Goal: Check status: Check status

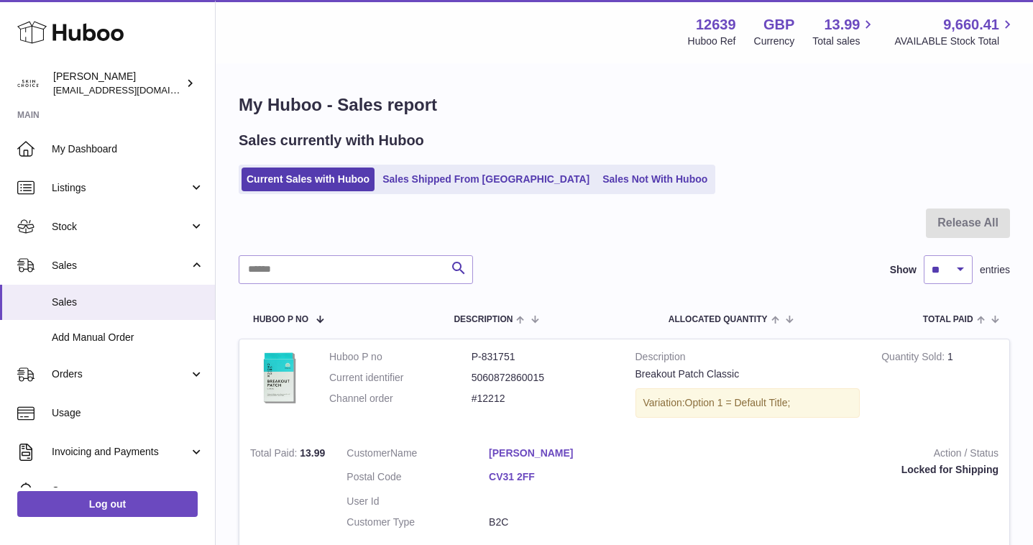
scroll to position [134, 0]
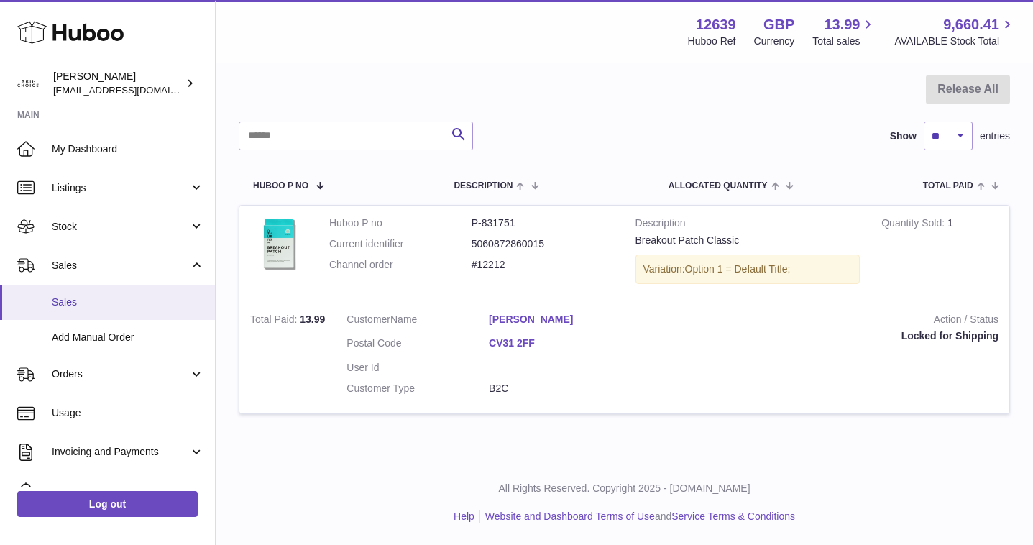
click at [154, 302] on span "Sales" at bounding box center [128, 302] width 152 height 14
click at [170, 296] on span "Sales" at bounding box center [128, 302] width 152 height 14
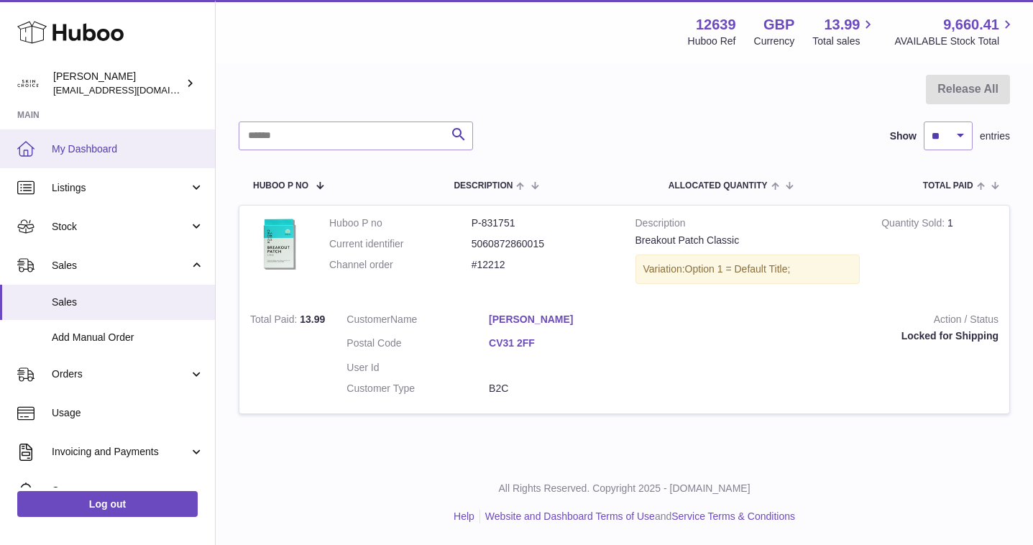
click at [107, 150] on span "My Dashboard" at bounding box center [128, 149] width 152 height 14
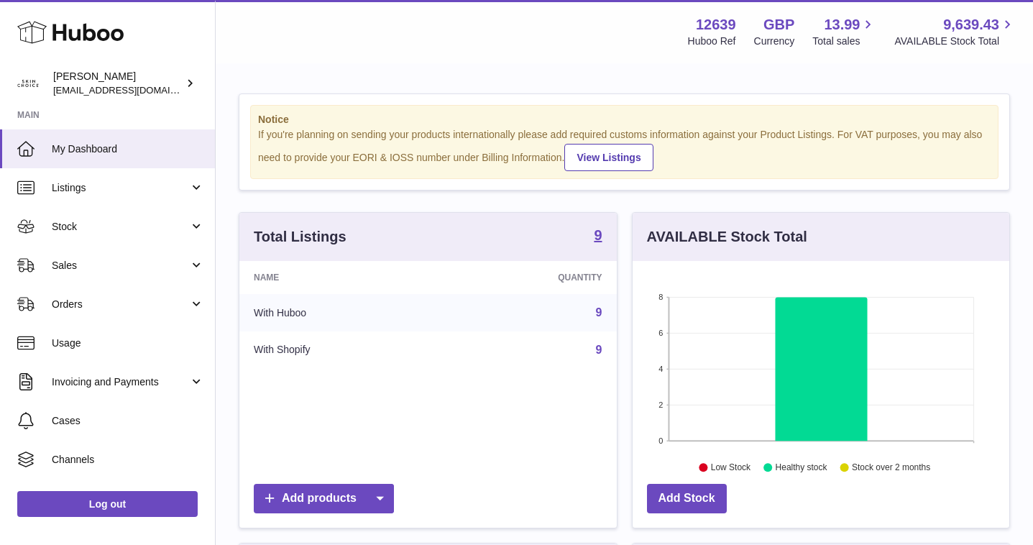
scroll to position [224, 377]
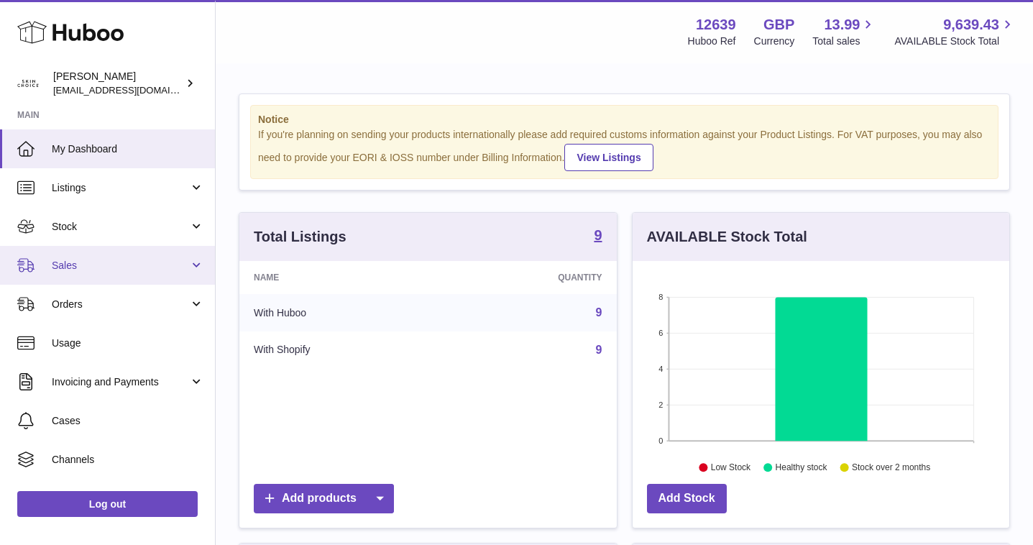
click at [147, 262] on span "Sales" at bounding box center [120, 266] width 137 height 14
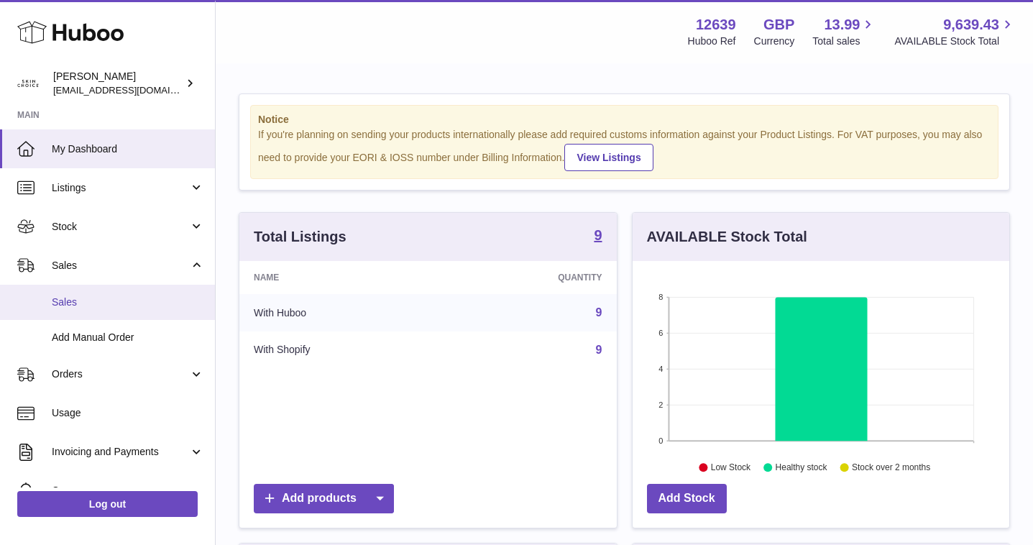
click at [131, 290] on link "Sales" at bounding box center [107, 302] width 215 height 35
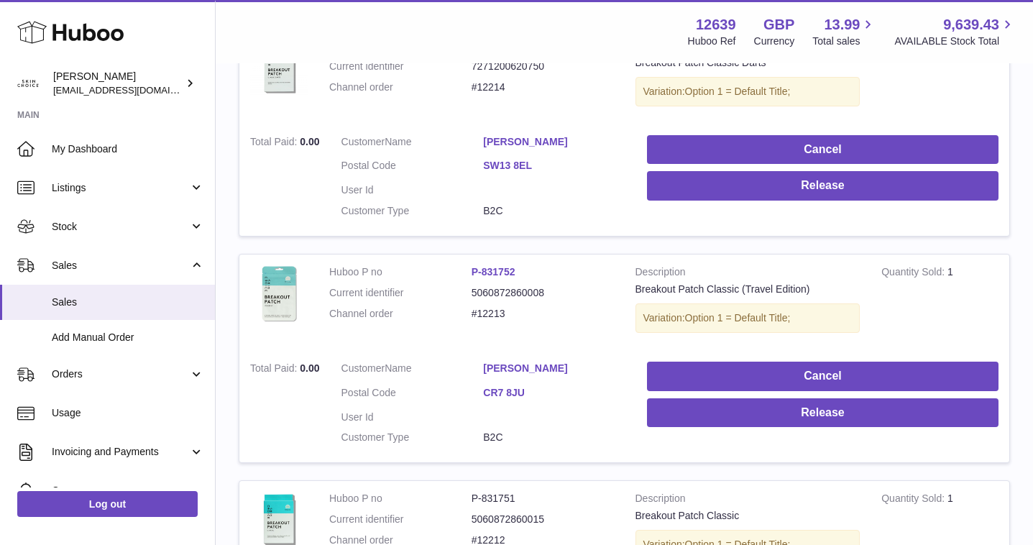
scroll to position [288, 0]
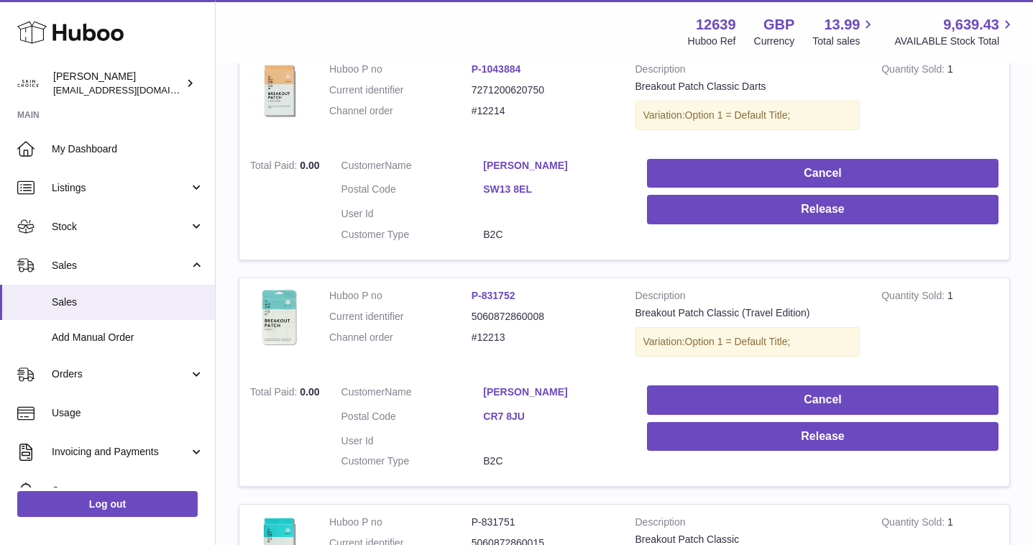
click at [311, 391] on span "0.00" at bounding box center [309, 392] width 19 height 12
click at [311, 390] on span "0.00" at bounding box center [309, 392] width 19 height 12
click at [532, 385] on link "Mariana Martins" at bounding box center [554, 392] width 142 height 14
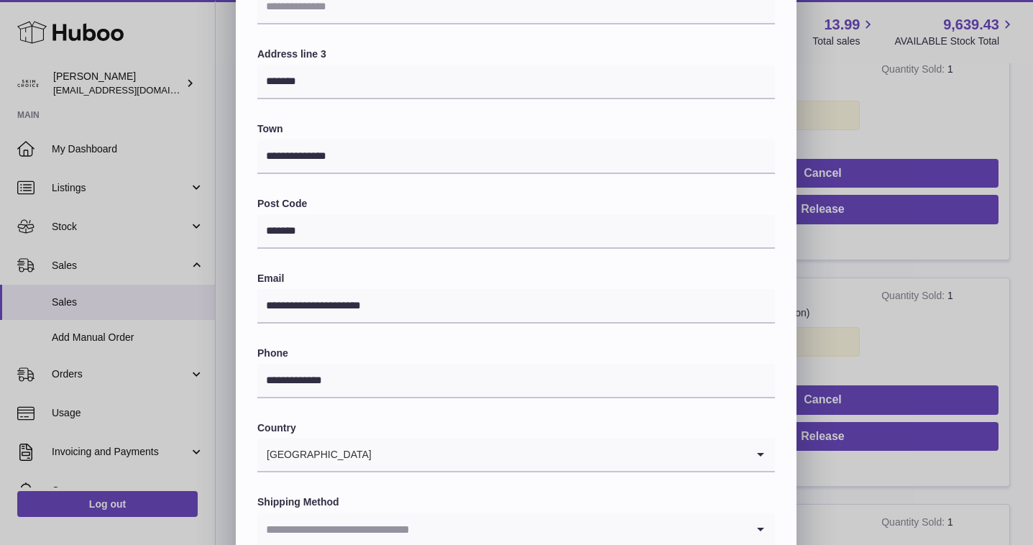
scroll to position [332, 0]
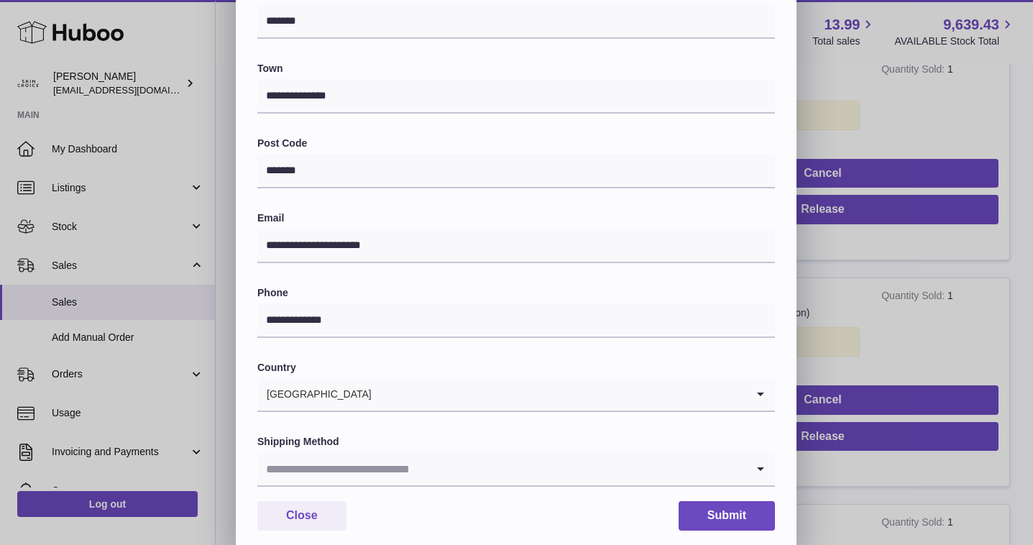
click at [558, 455] on input "Search for option" at bounding box center [501, 468] width 489 height 33
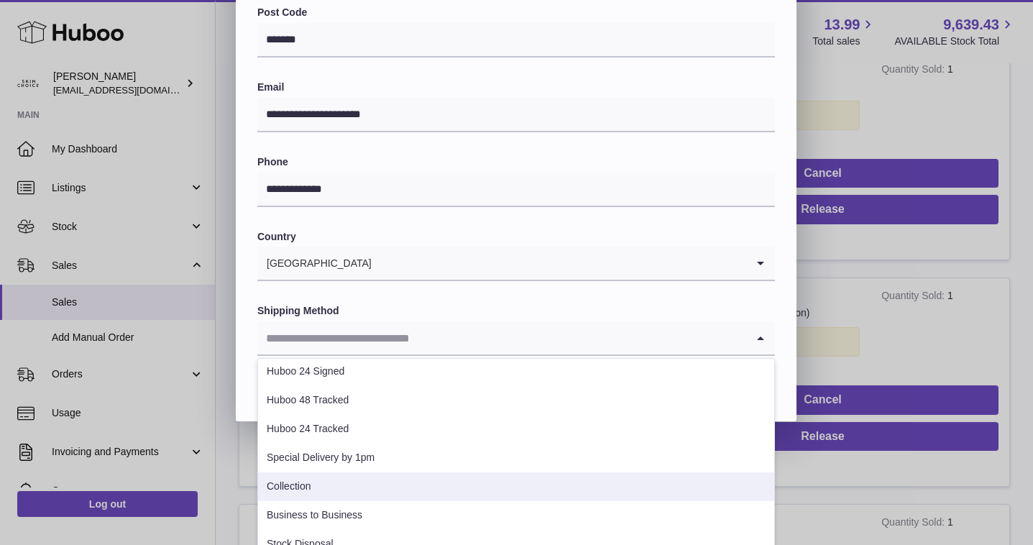
scroll to position [71, 0]
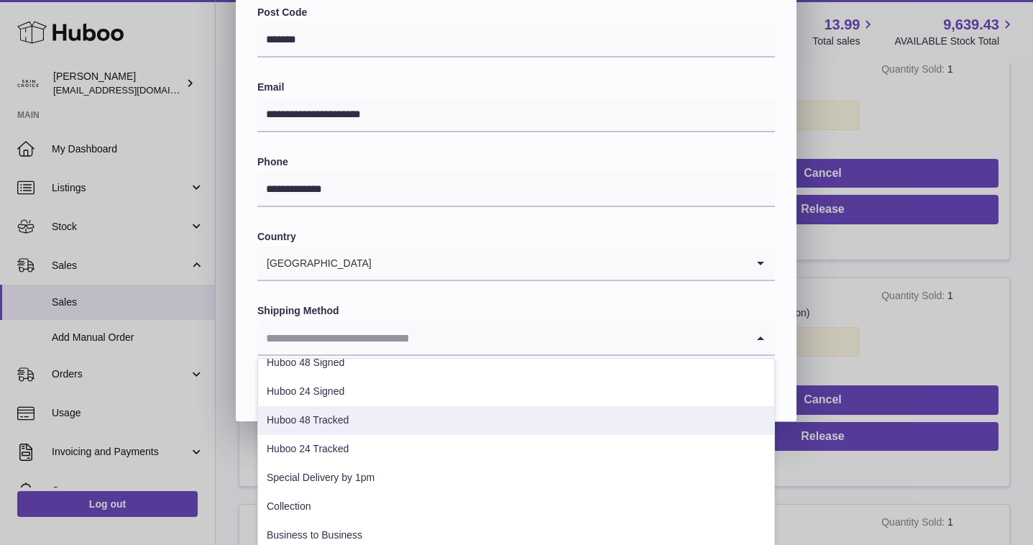
click at [549, 433] on li "Huboo 48 Tracked" at bounding box center [516, 420] width 516 height 29
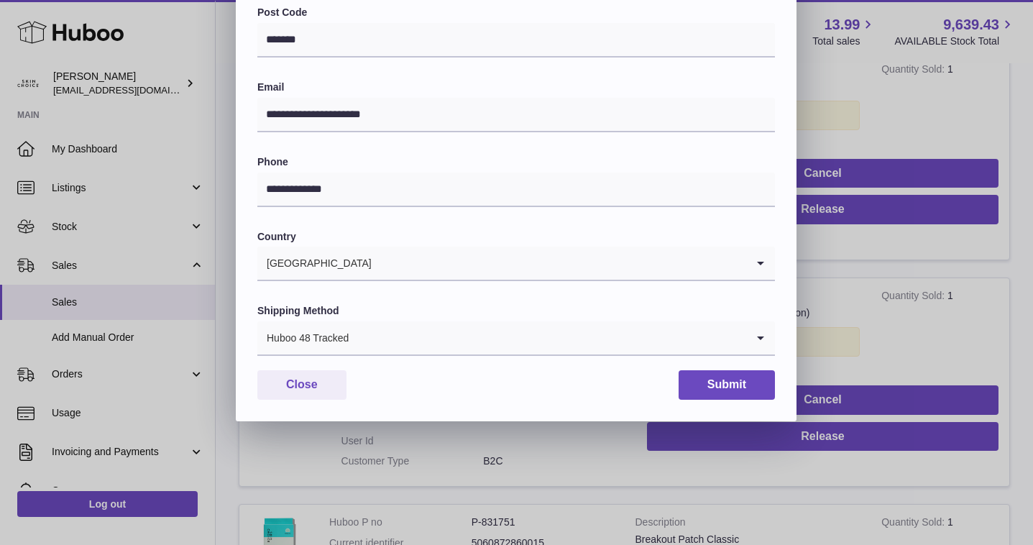
scroll to position [361, 0]
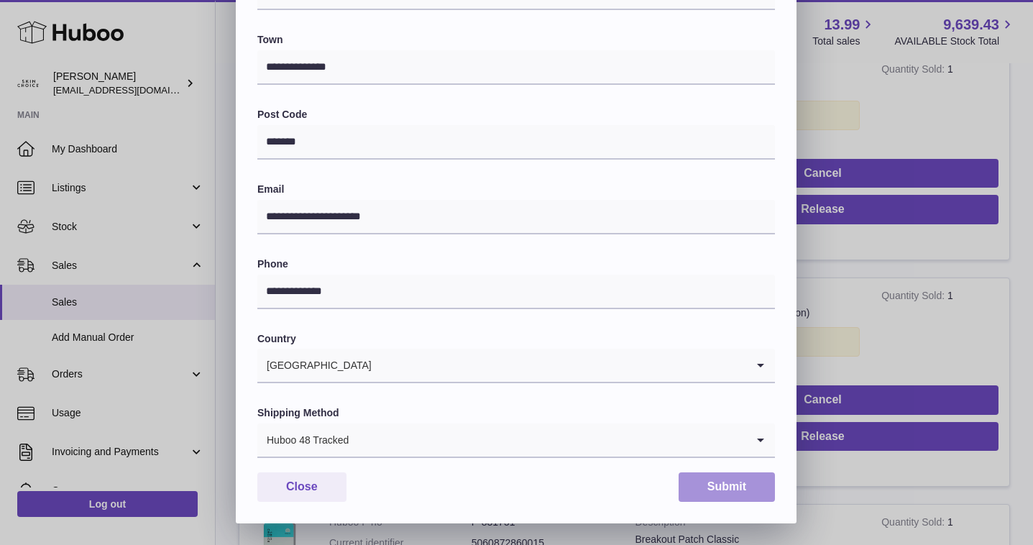
click at [731, 480] on button "Submit" at bounding box center [727, 486] width 96 height 29
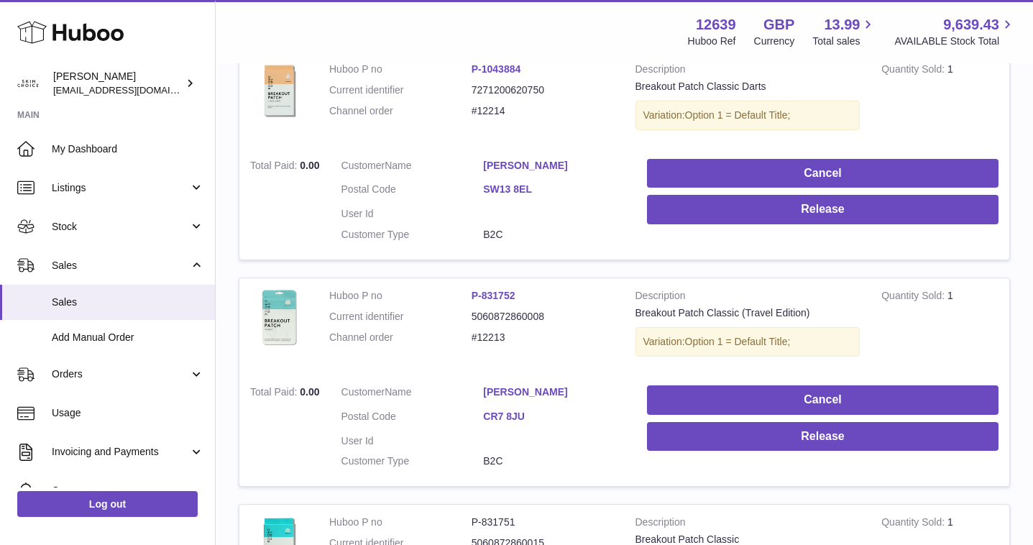
click at [546, 167] on link "Stanislav Laikov" at bounding box center [554, 166] width 142 height 14
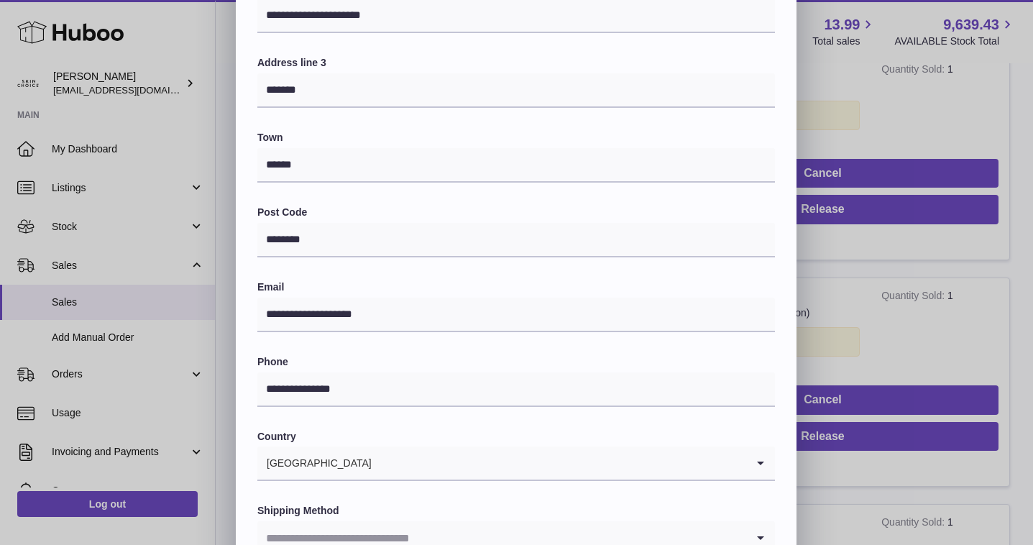
scroll to position [361, 0]
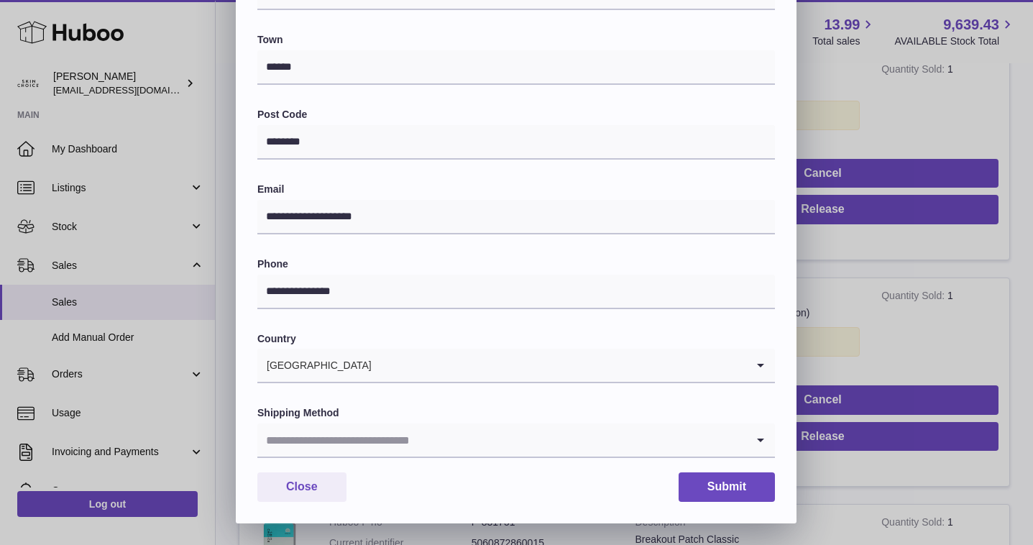
click at [429, 442] on input "Search for option" at bounding box center [501, 439] width 489 height 33
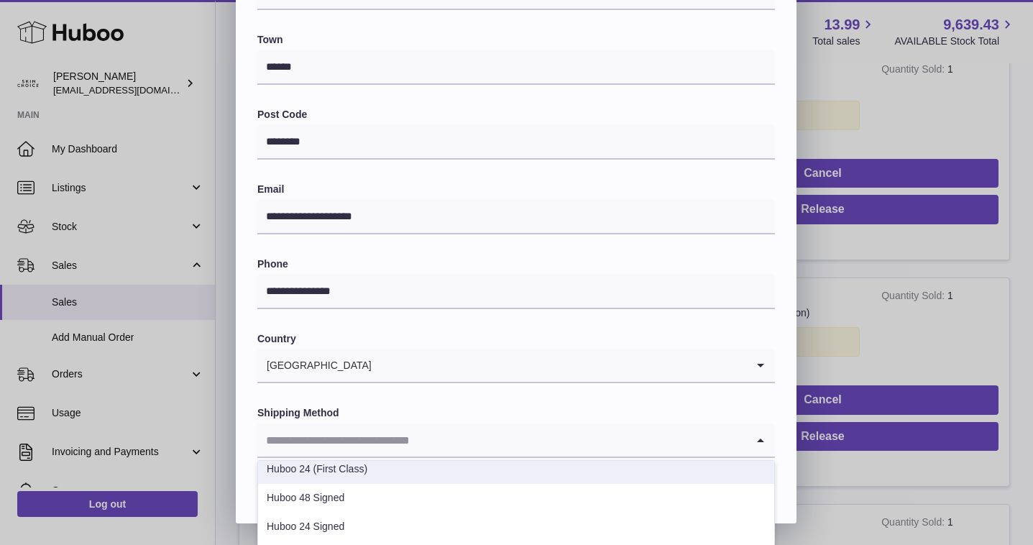
scroll to position [28, 0]
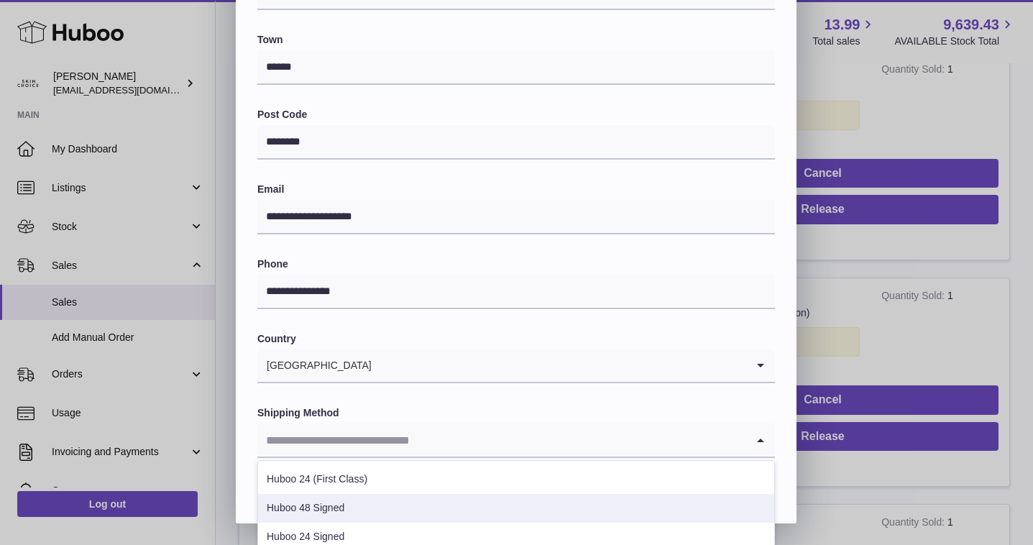
click at [400, 515] on li "Huboo 48 Signed" at bounding box center [516, 508] width 516 height 29
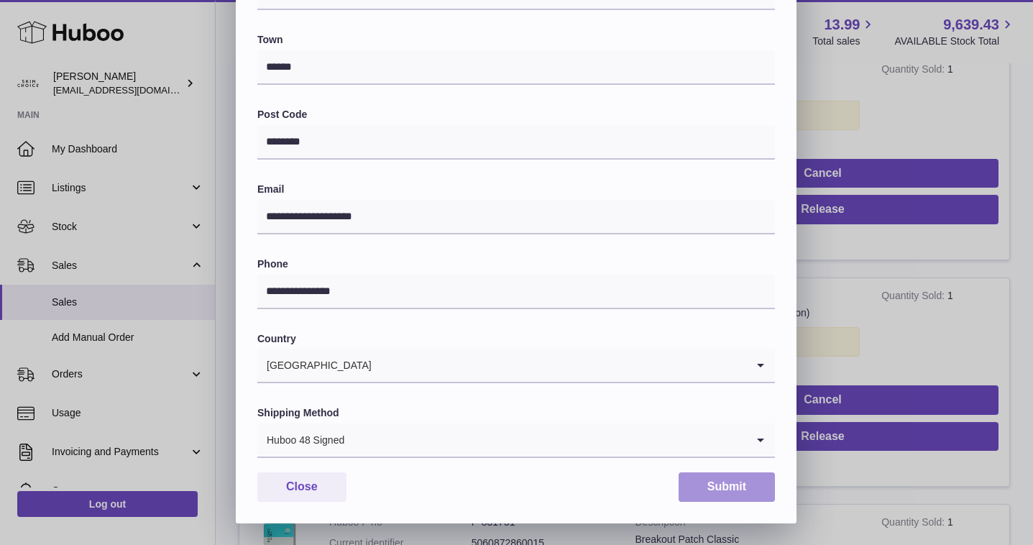
click at [699, 491] on button "Submit" at bounding box center [727, 486] width 96 height 29
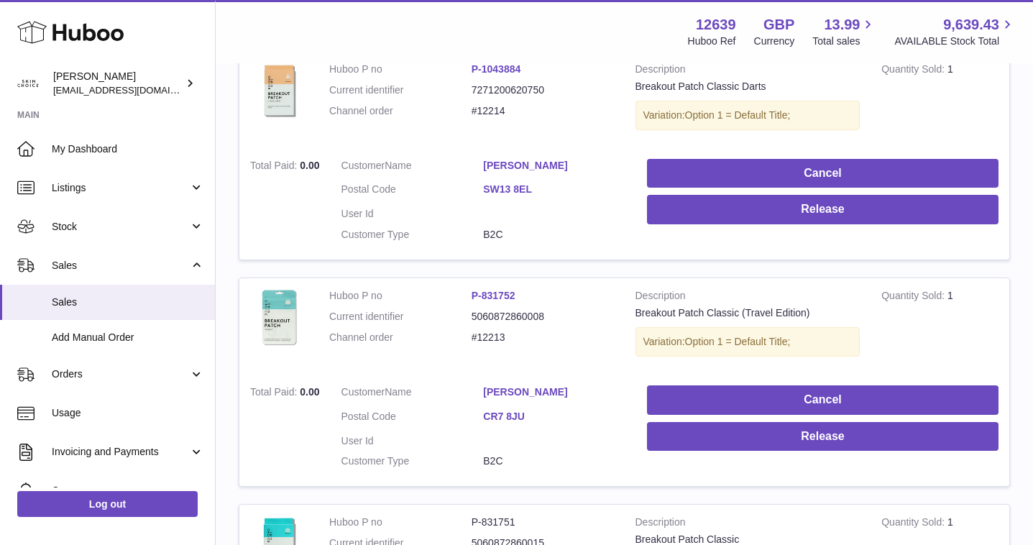
click at [795, 224] on td "Cancel Release" at bounding box center [822, 204] width 373 height 112
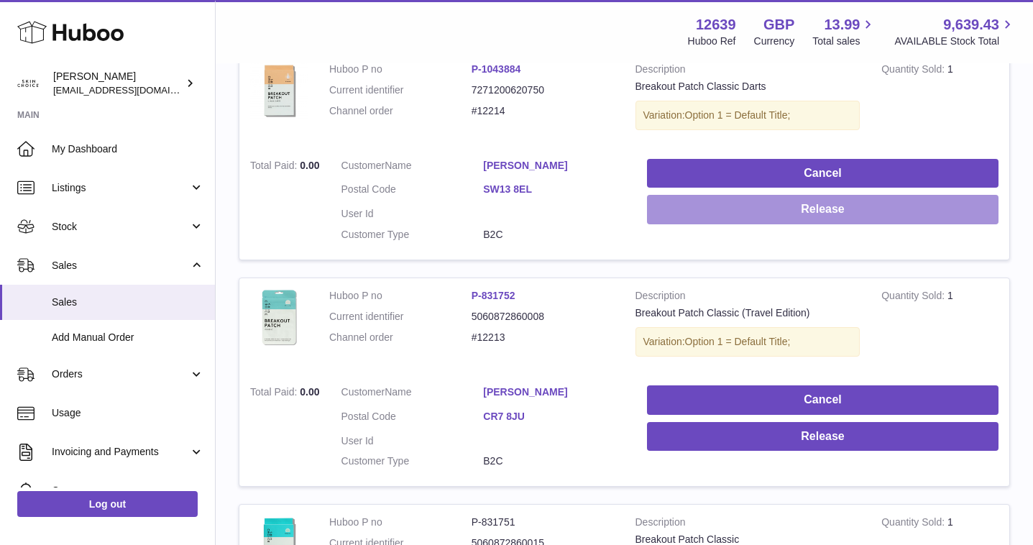
click at [794, 217] on button "Release" at bounding box center [823, 209] width 352 height 29
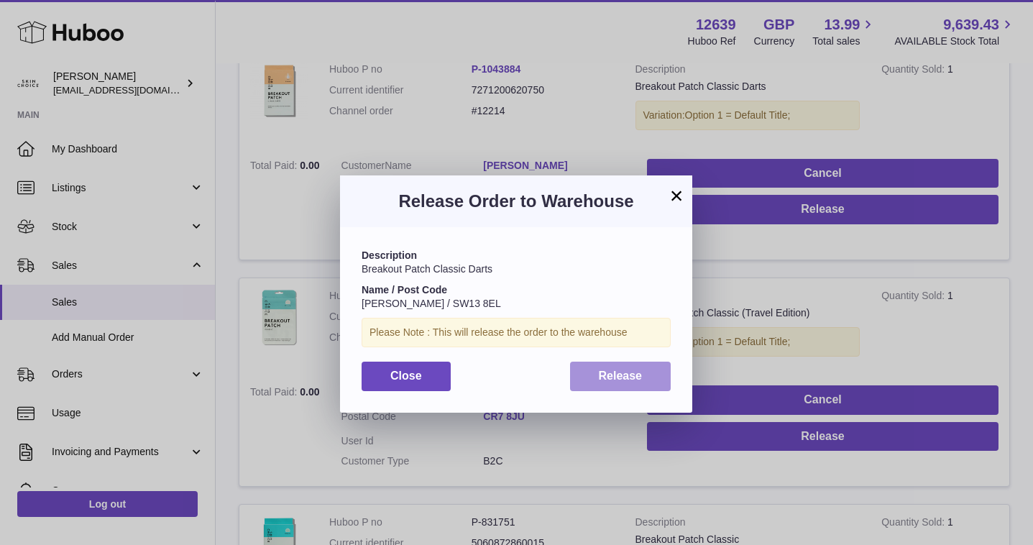
click at [627, 385] on button "Release" at bounding box center [620, 376] width 101 height 29
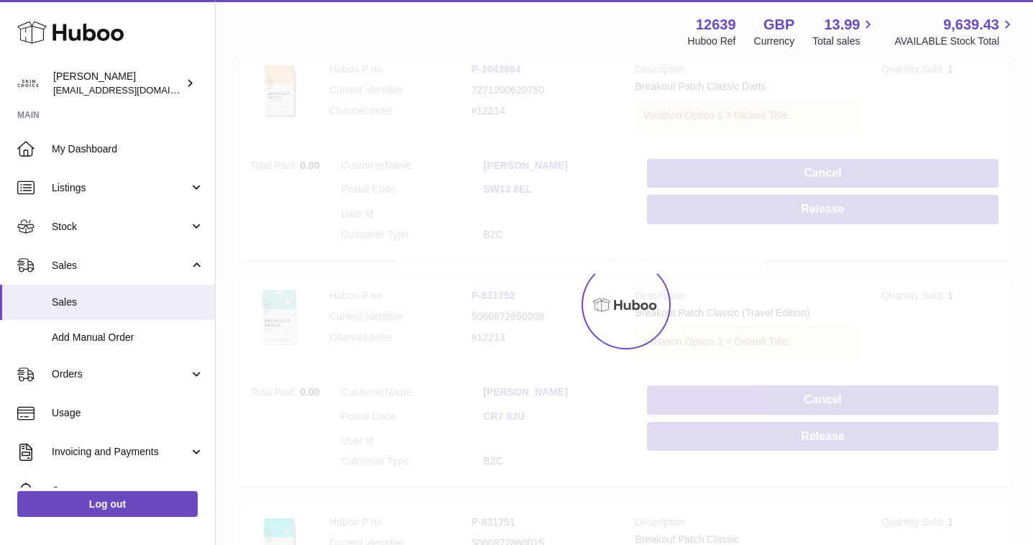
click at [732, 444] on div "Menu Huboo 12639 Huboo Ref GBP Currency 13.99 Total sales 9,639.43 AVAILABLE St…" at bounding box center [624, 235] width 817 height 1047
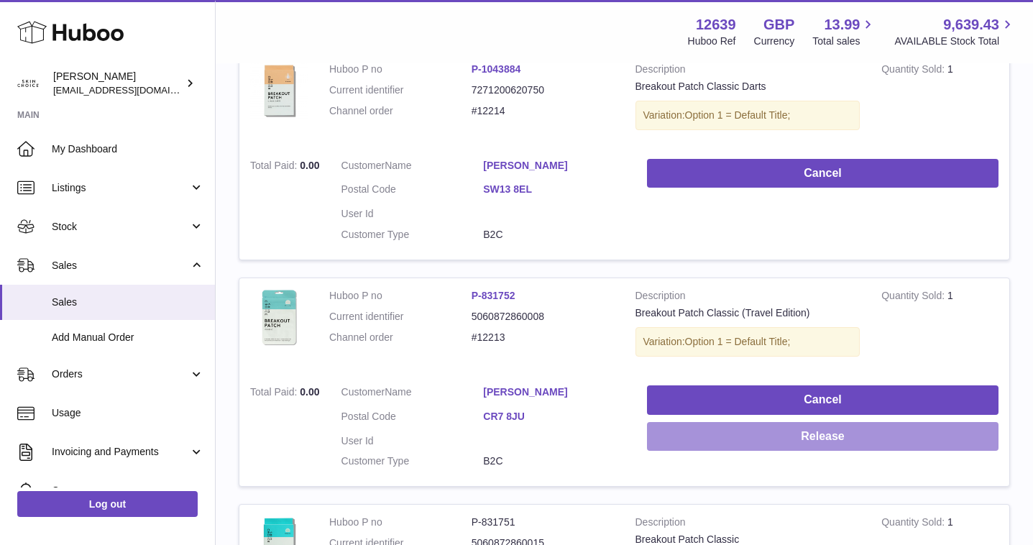
click at [732, 444] on button "Release" at bounding box center [823, 436] width 352 height 29
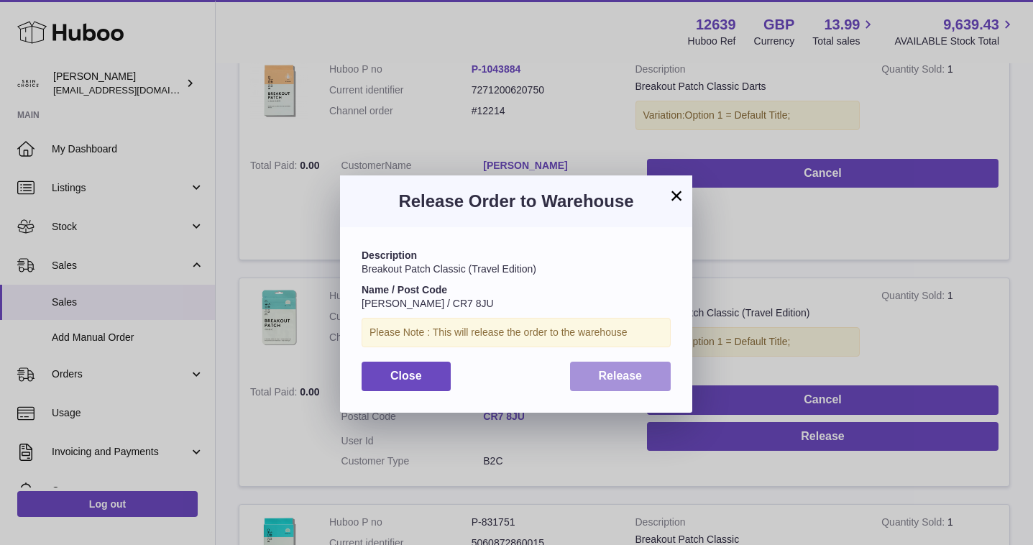
click at [641, 364] on button "Release" at bounding box center [620, 376] width 101 height 29
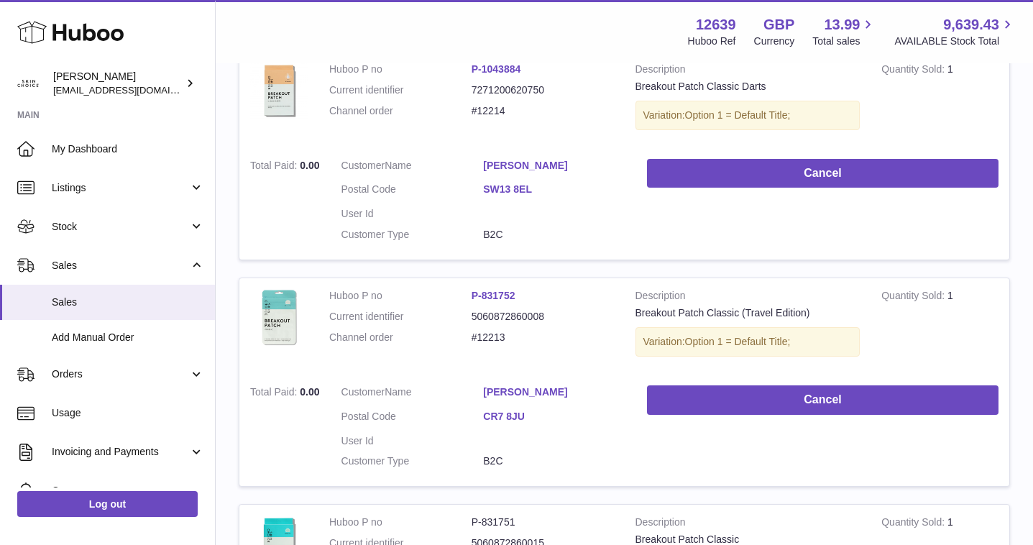
click at [520, 168] on link "Stanislav Laikov" at bounding box center [554, 166] width 142 height 14
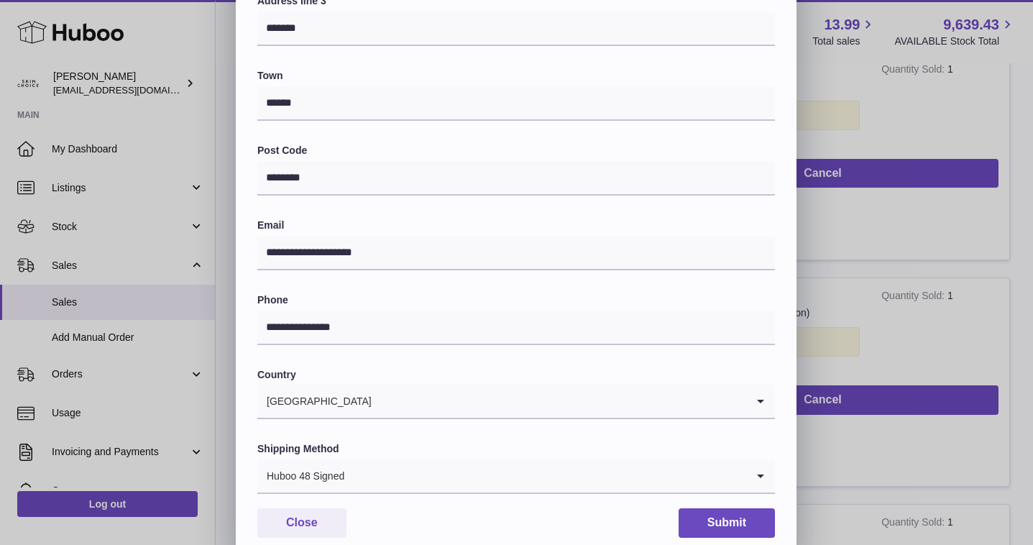
scroll to position [361, 0]
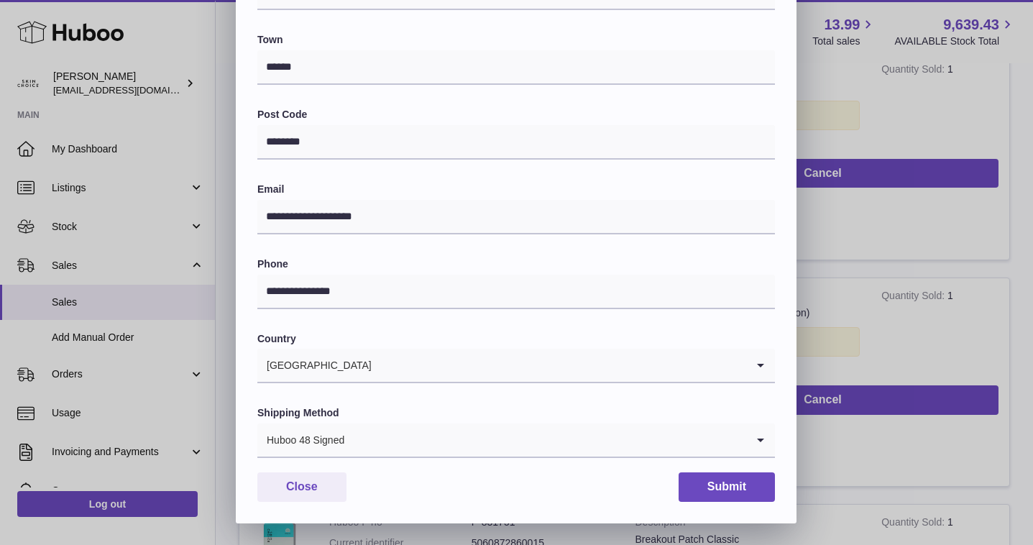
click at [475, 455] on input "Search for option" at bounding box center [545, 439] width 401 height 33
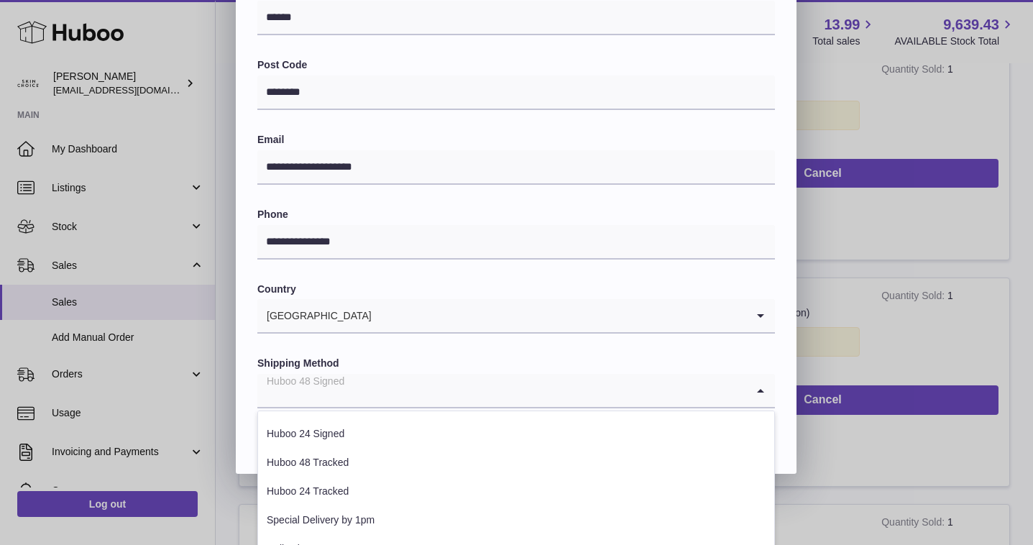
scroll to position [104, 0]
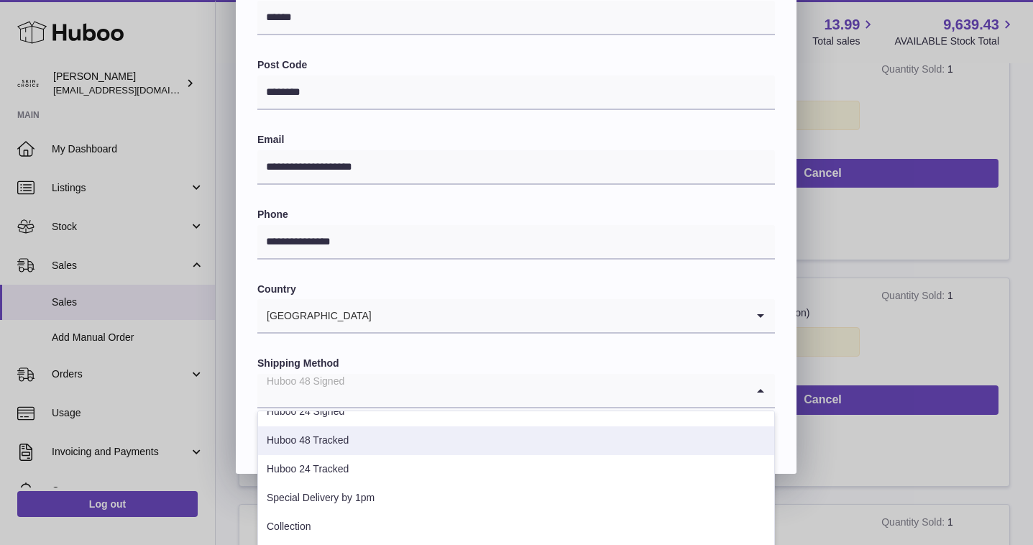
click at [467, 452] on li "Huboo 48 Tracked" at bounding box center [516, 440] width 516 height 29
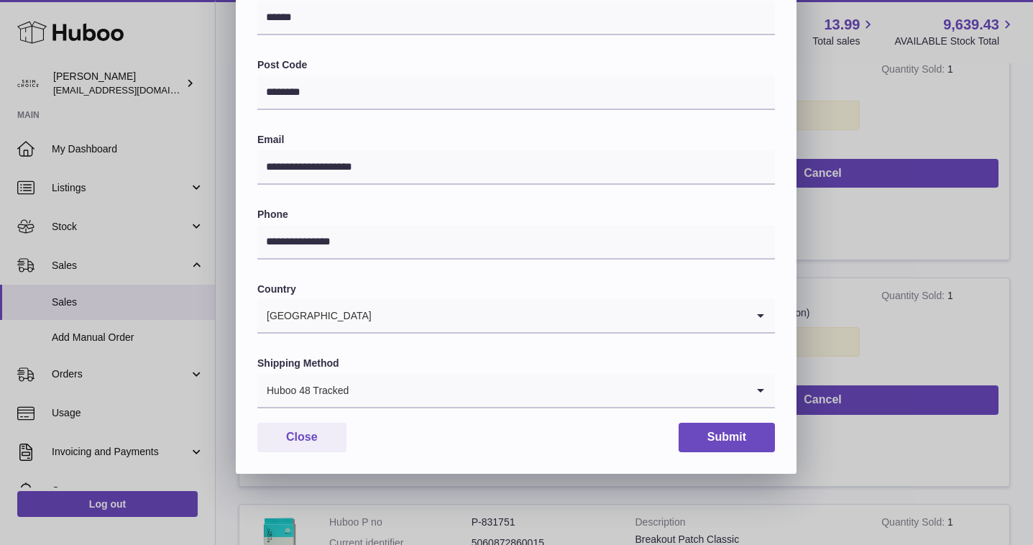
scroll to position [361, 0]
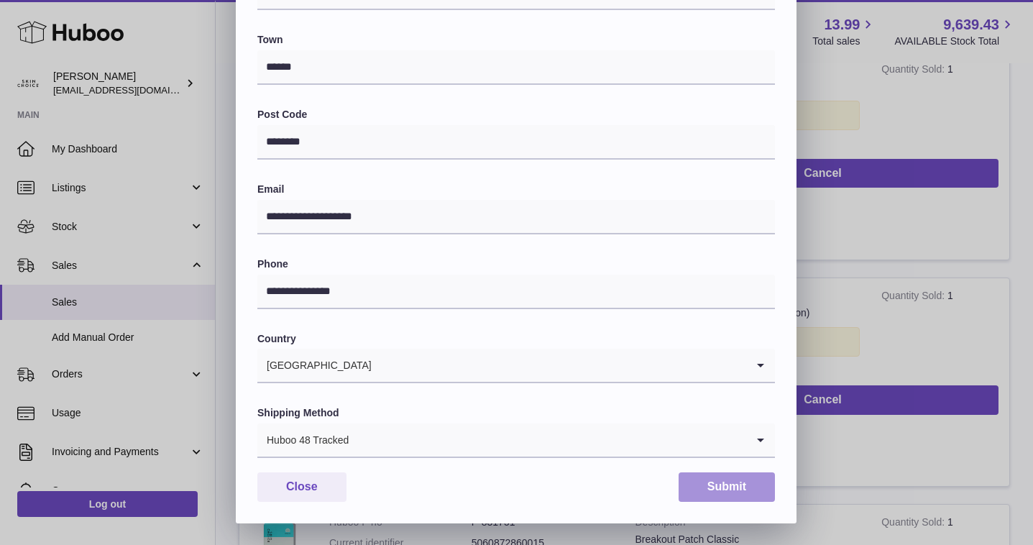
click at [710, 492] on button "Submit" at bounding box center [727, 486] width 96 height 29
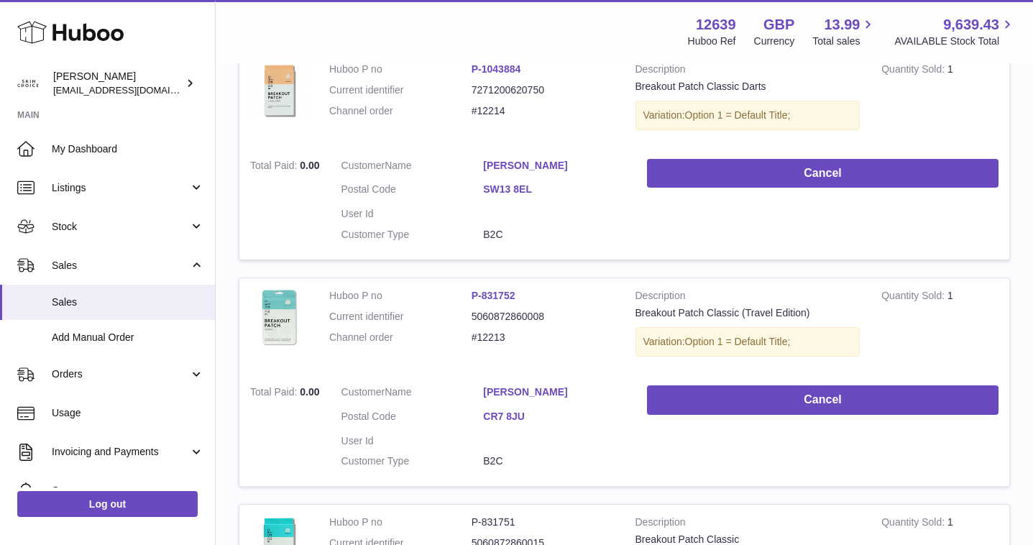
click at [553, 388] on link "Mariana Martins" at bounding box center [554, 392] width 142 height 14
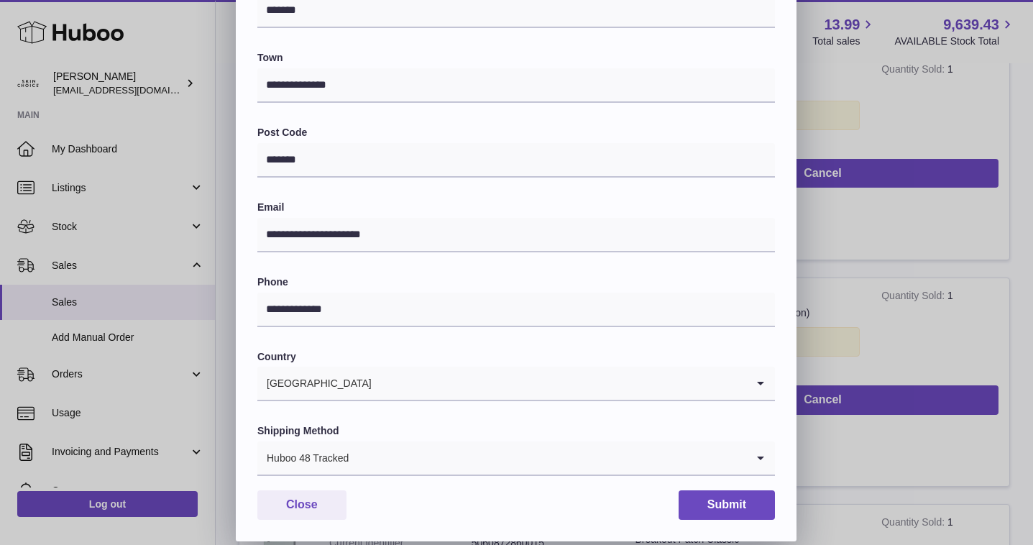
scroll to position [361, 0]
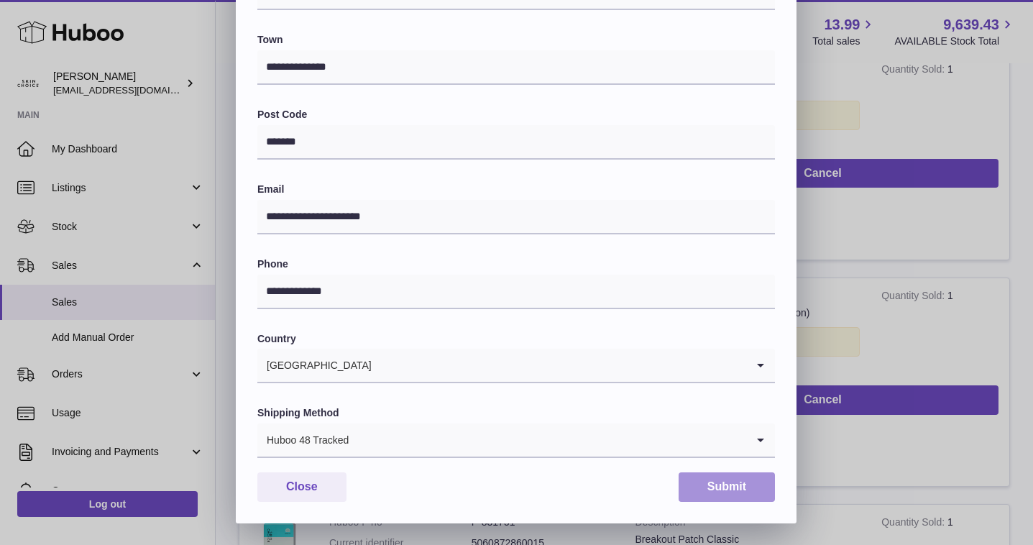
click at [761, 491] on button "Submit" at bounding box center [727, 486] width 96 height 29
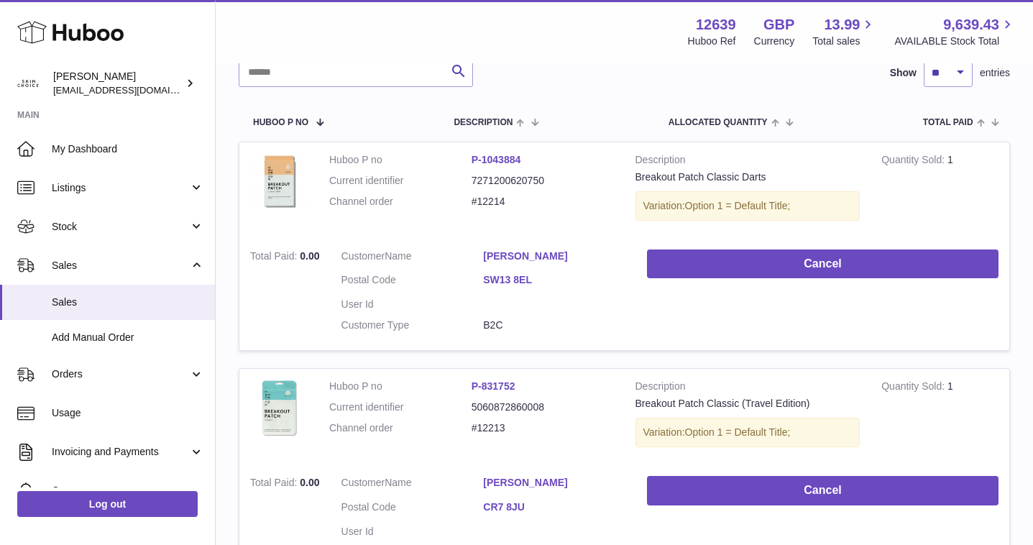
scroll to position [0, 0]
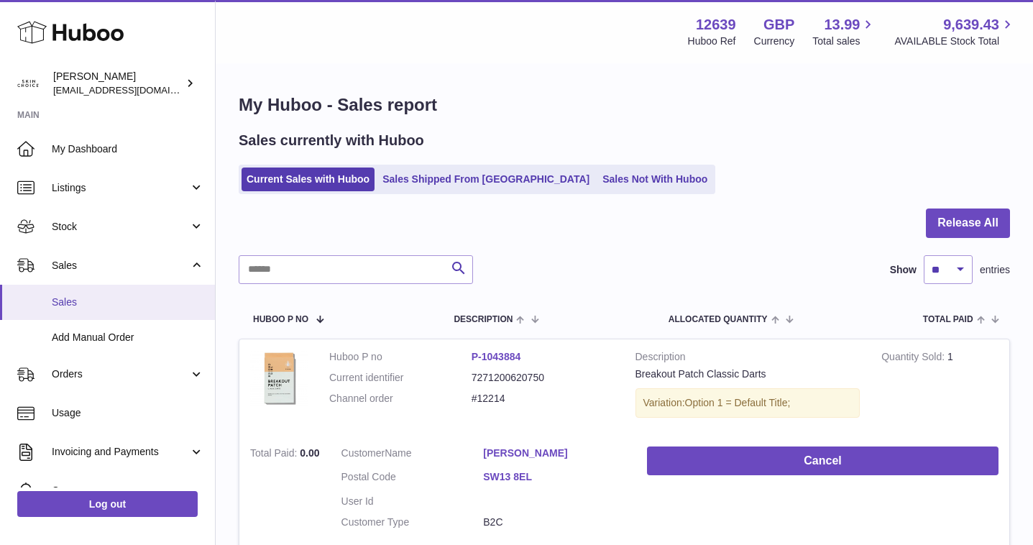
click at [150, 311] on link "Sales" at bounding box center [107, 302] width 215 height 35
